Goal: Information Seeking & Learning: Check status

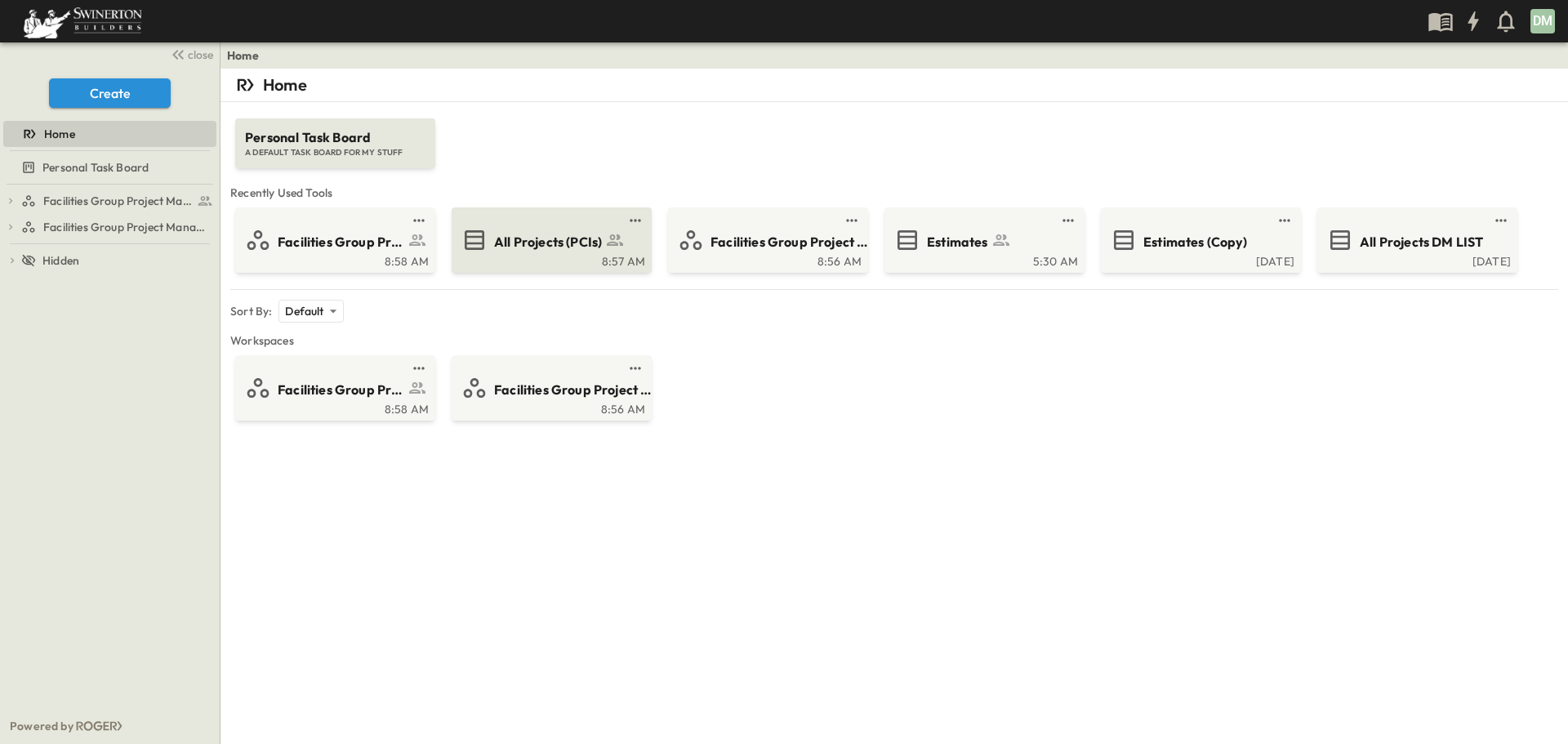
click at [532, 247] on span "All Projects (PCIs)" at bounding box center [548, 243] width 108 height 19
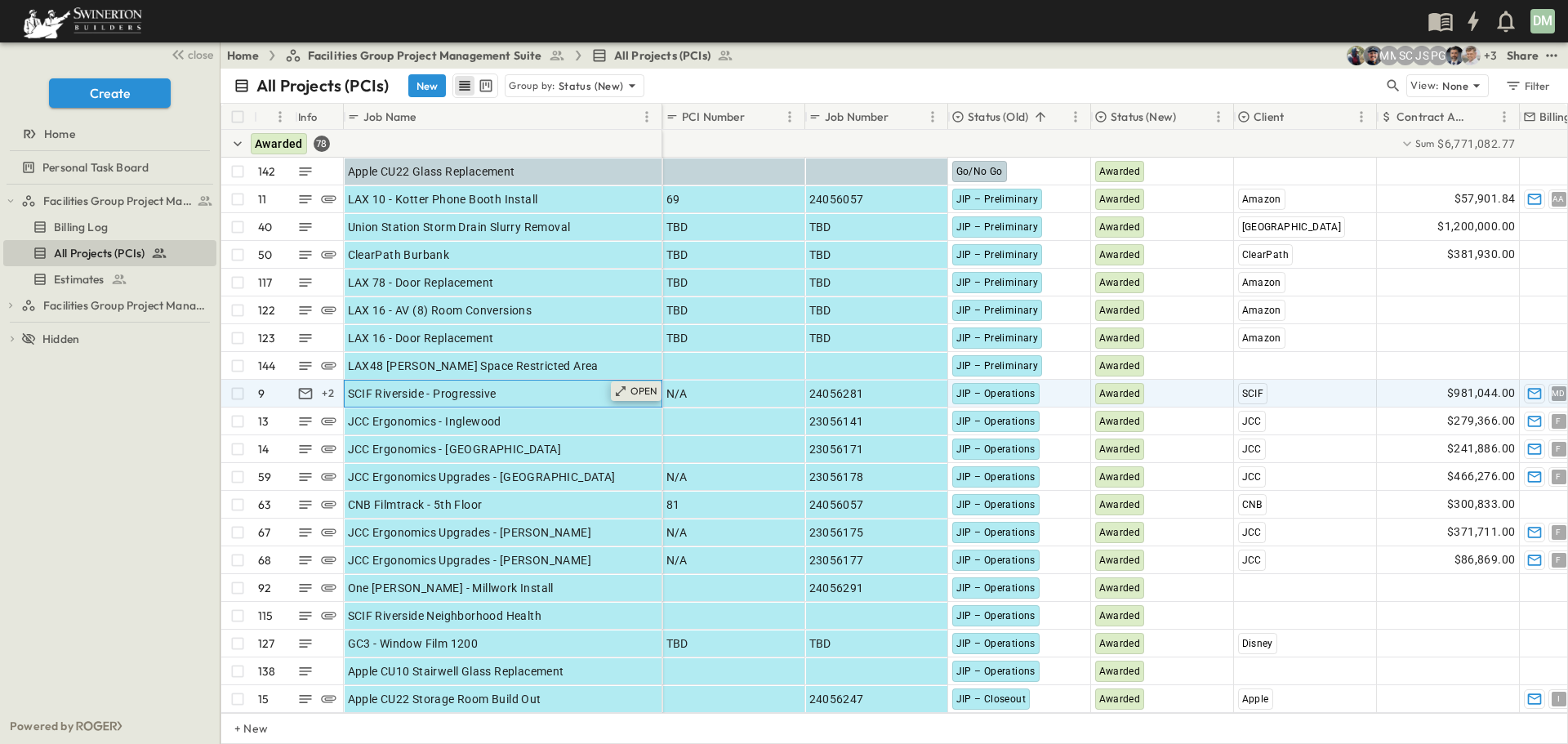
click at [631, 395] on p "OPEN" at bounding box center [644, 392] width 28 height 13
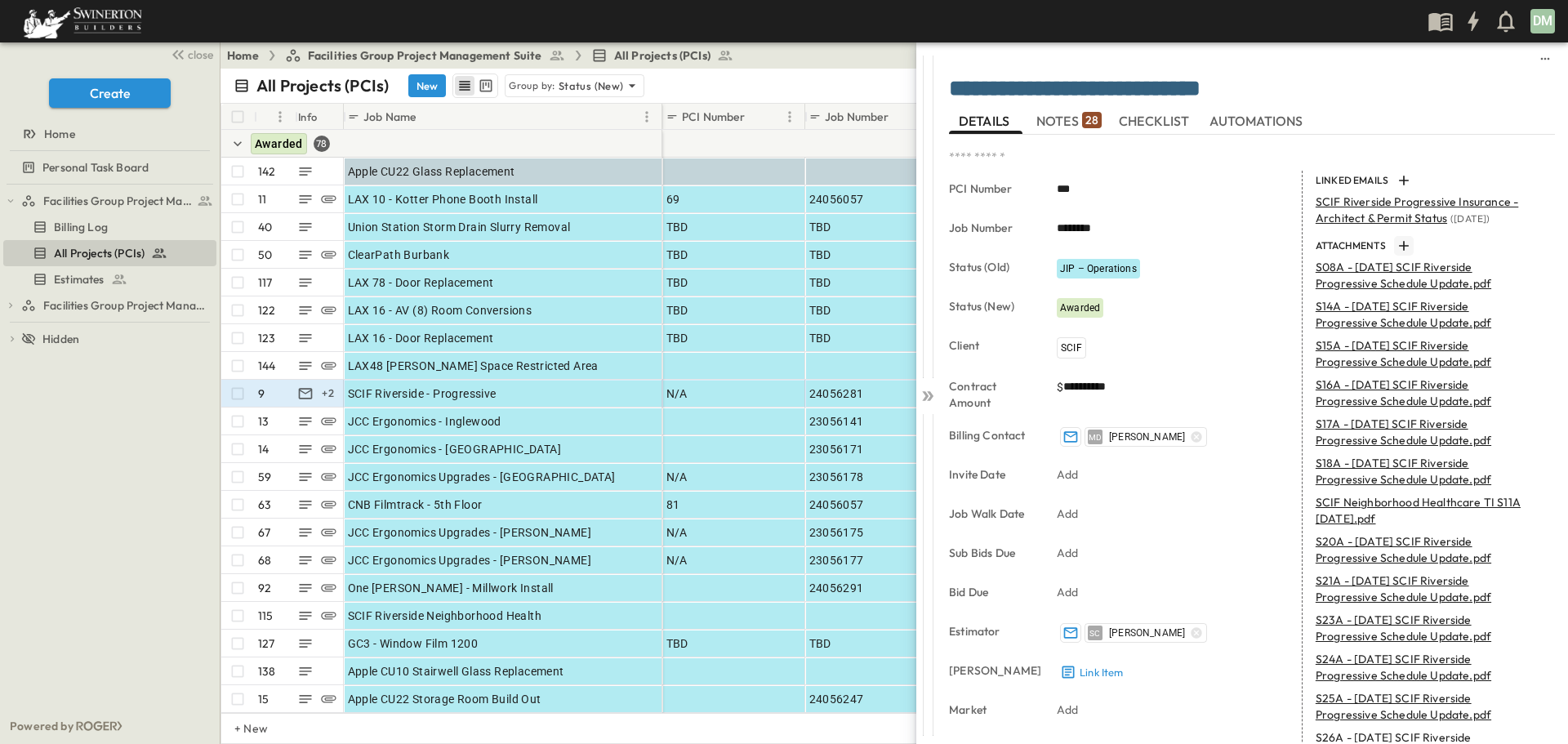
click at [1253, 245] on icon "button" at bounding box center [1403, 245] width 16 height 16
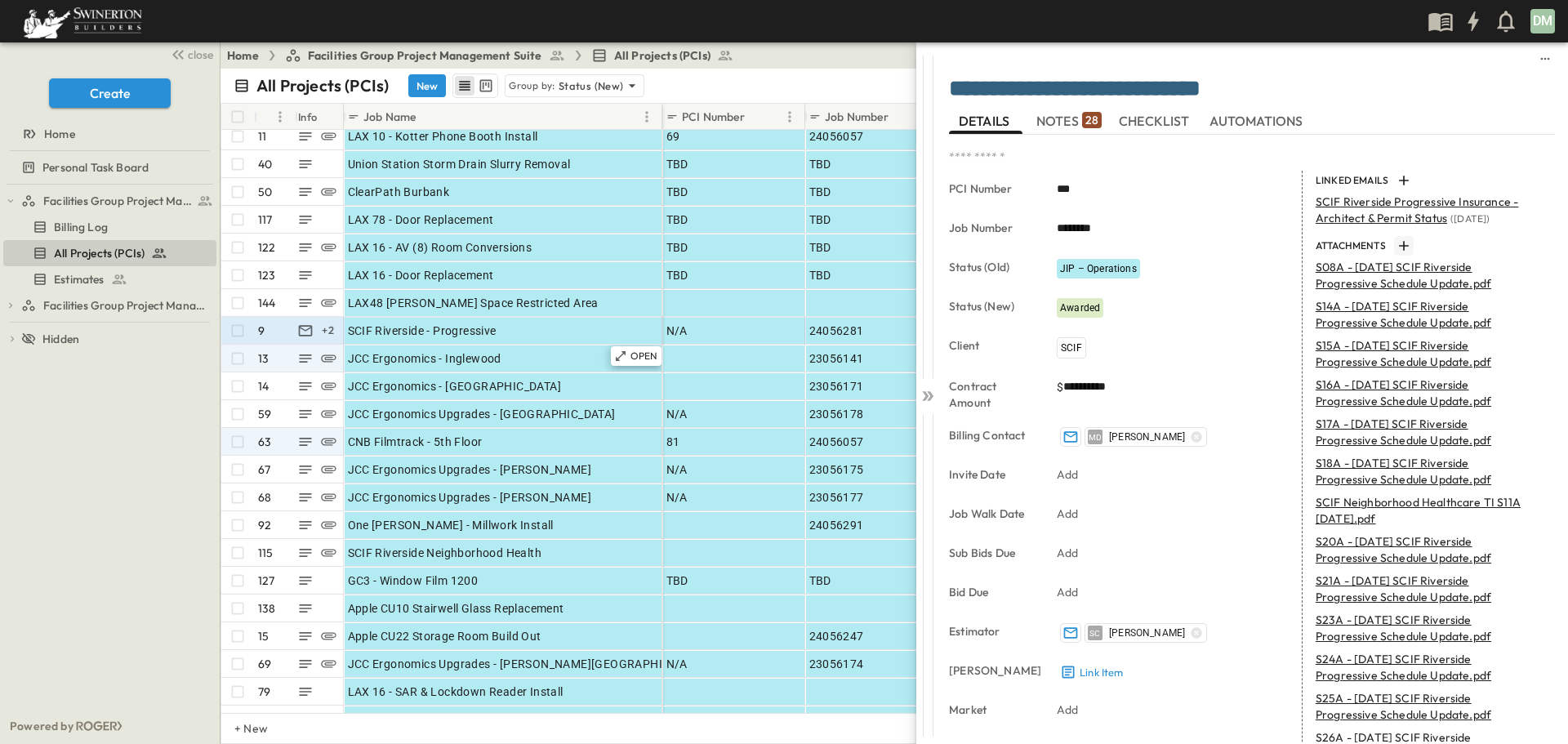
scroll to position [164, 0]
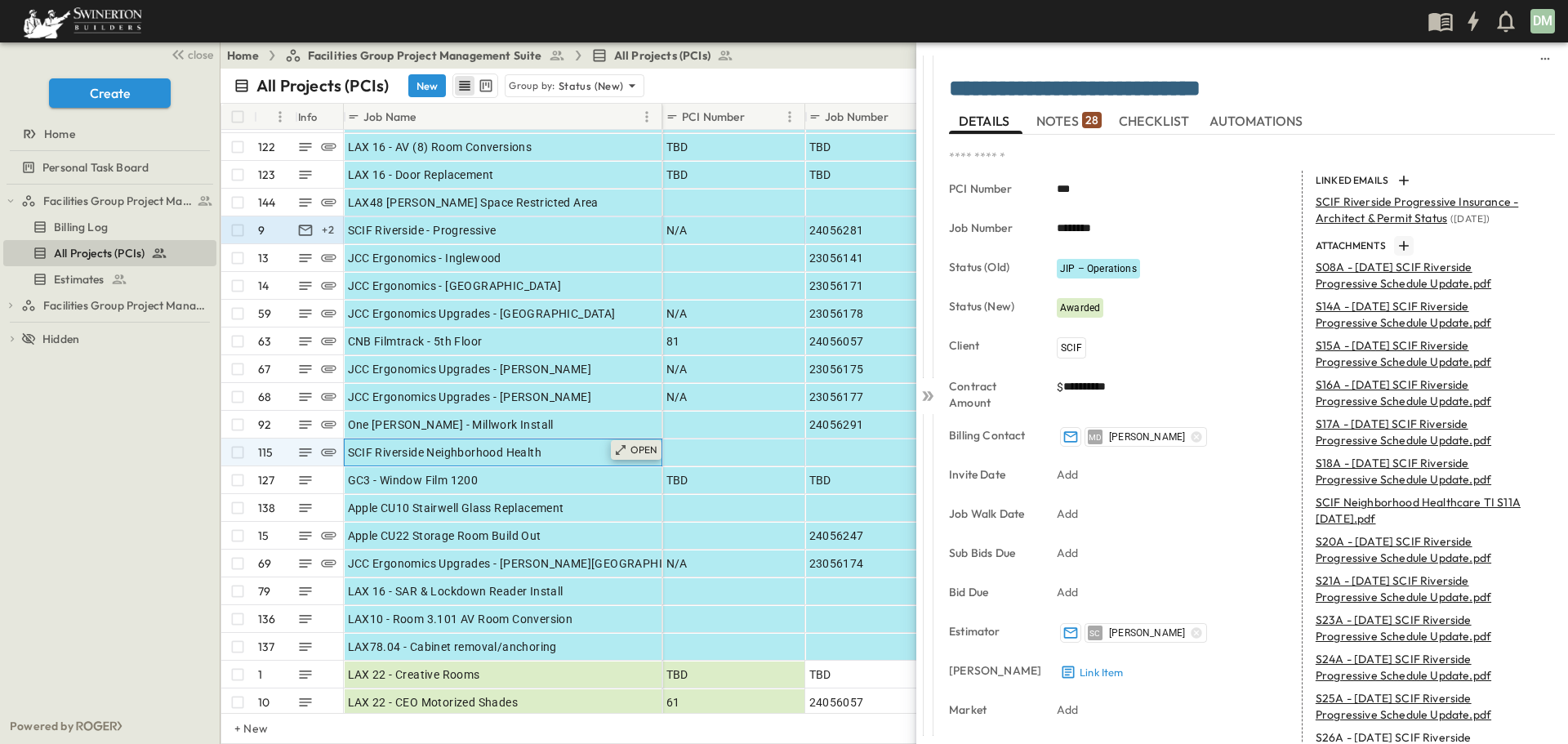
click at [634, 451] on p "OPEN" at bounding box center [644, 450] width 28 height 13
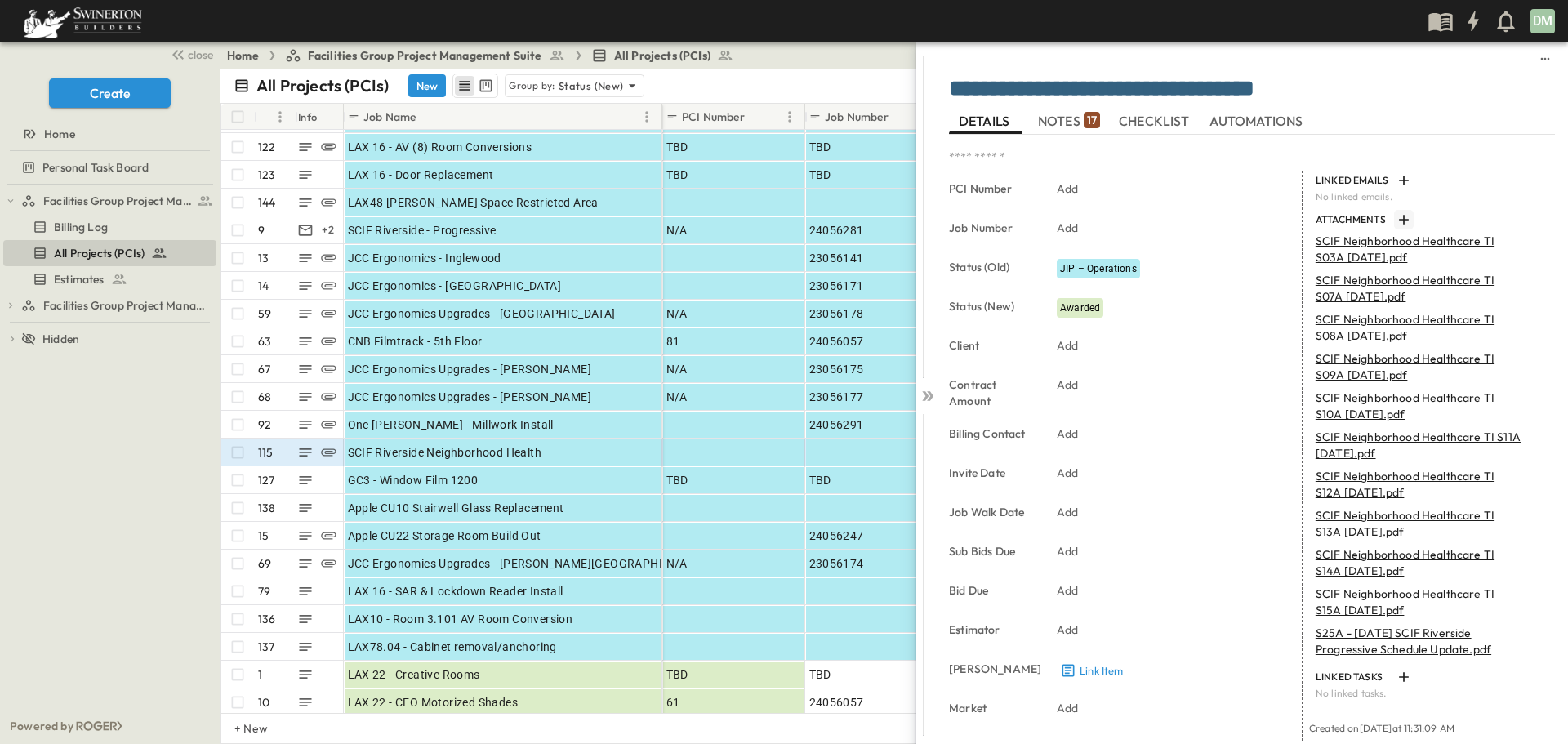
click at [1253, 219] on icon "button" at bounding box center [1403, 219] width 10 height 10
click at [927, 392] on icon at bounding box center [927, 396] width 16 height 16
